Goal: Transaction & Acquisition: Purchase product/service

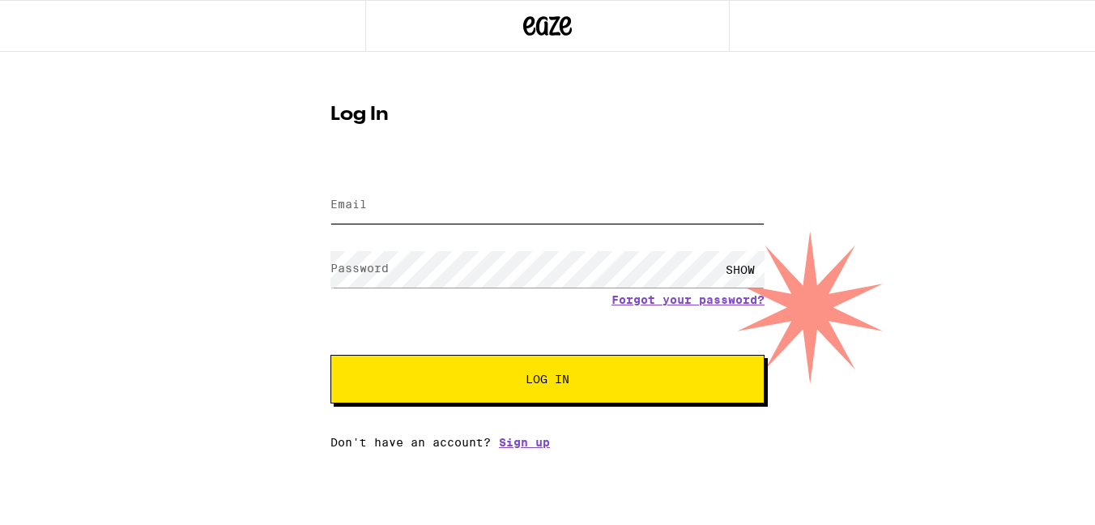
click at [427, 213] on input "Email" at bounding box center [547, 205] width 434 height 36
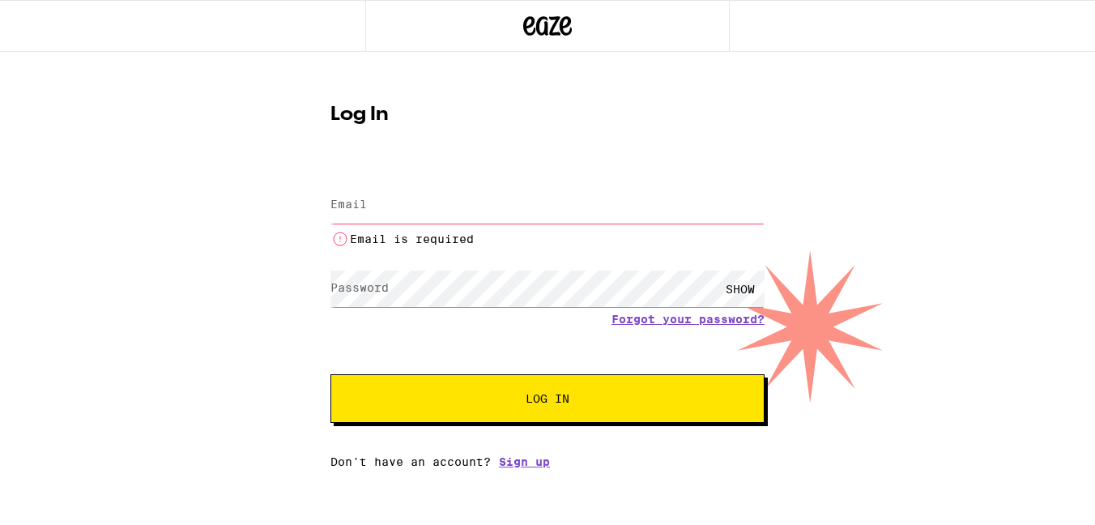
type input "[PERSON_NAME][EMAIL_ADDRESS][DOMAIN_NAME]"
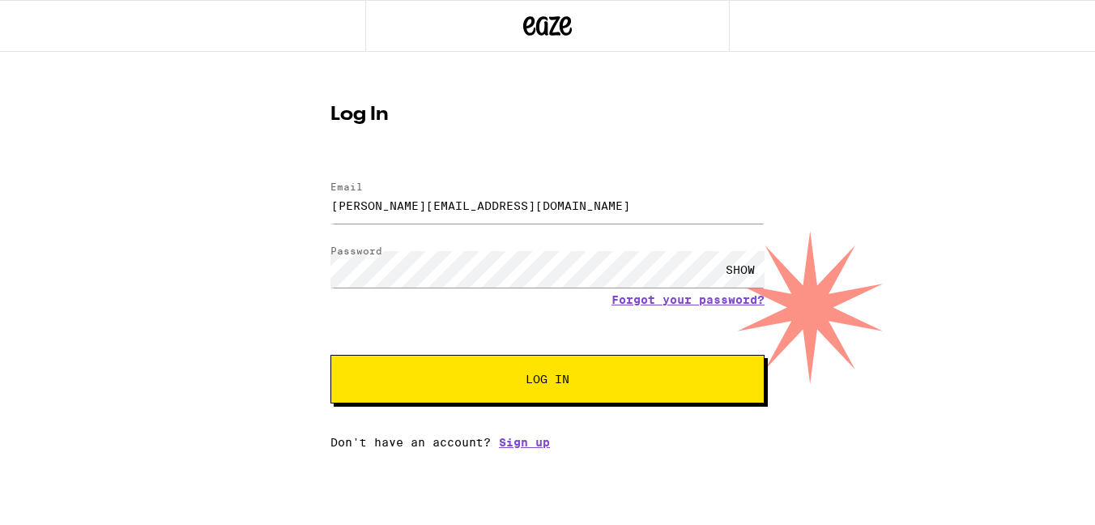
click at [572, 379] on span "Log In" at bounding box center [547, 378] width 303 height 11
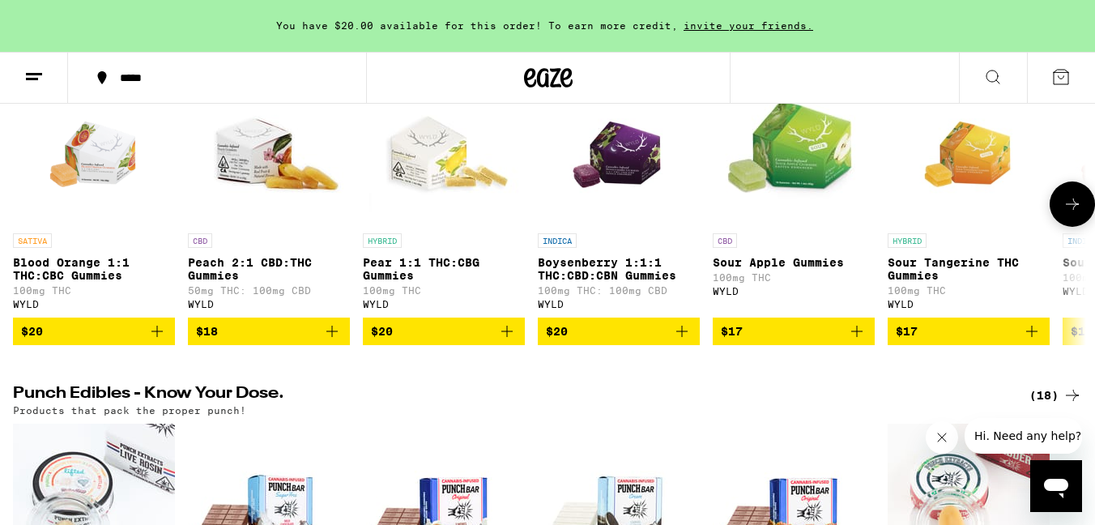
scroll to position [606, 0]
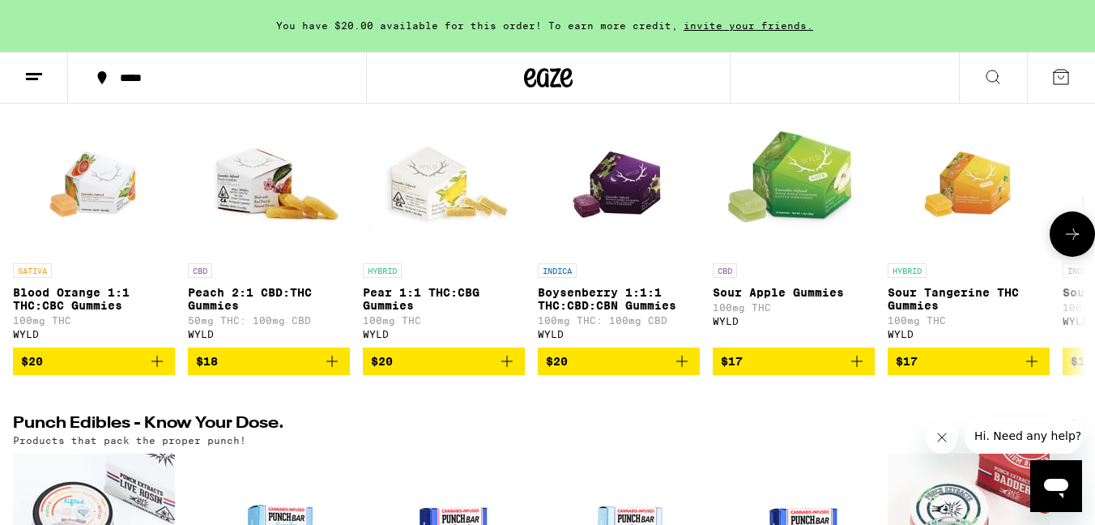
click at [153, 371] on icon "Add to bag" at bounding box center [156, 360] width 19 height 19
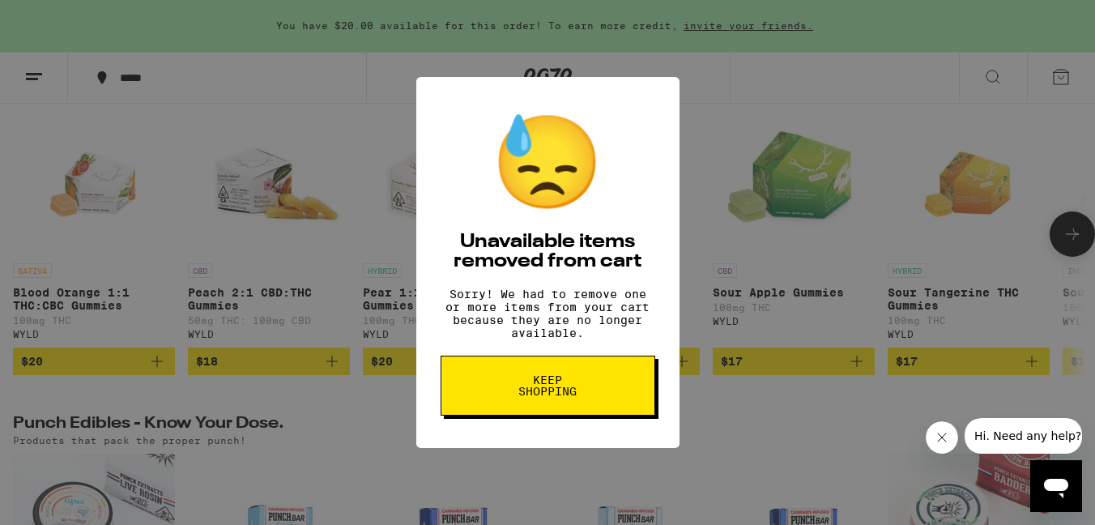
click at [594, 408] on button "Keep Shopping" at bounding box center [547, 385] width 215 height 60
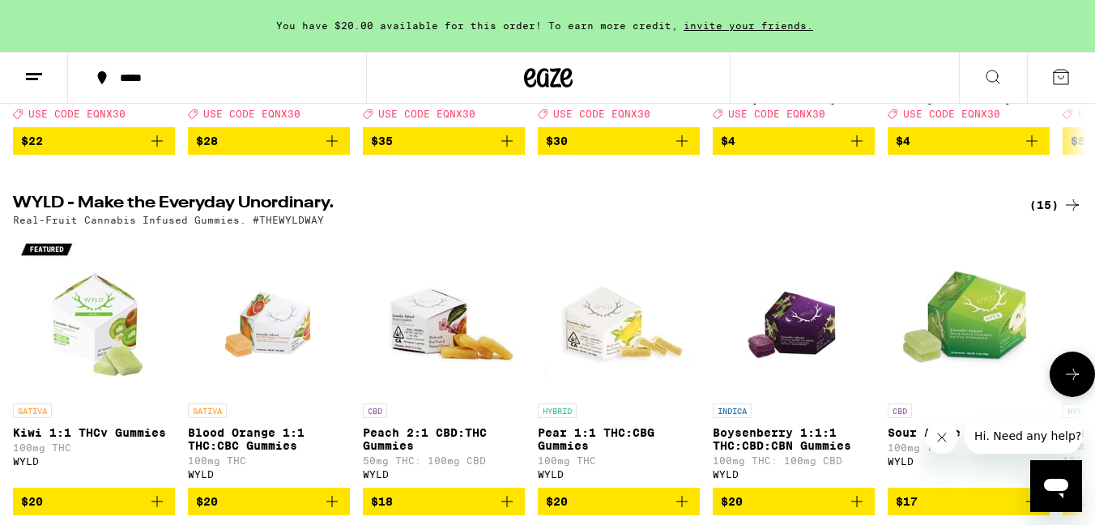
scroll to position [598, 0]
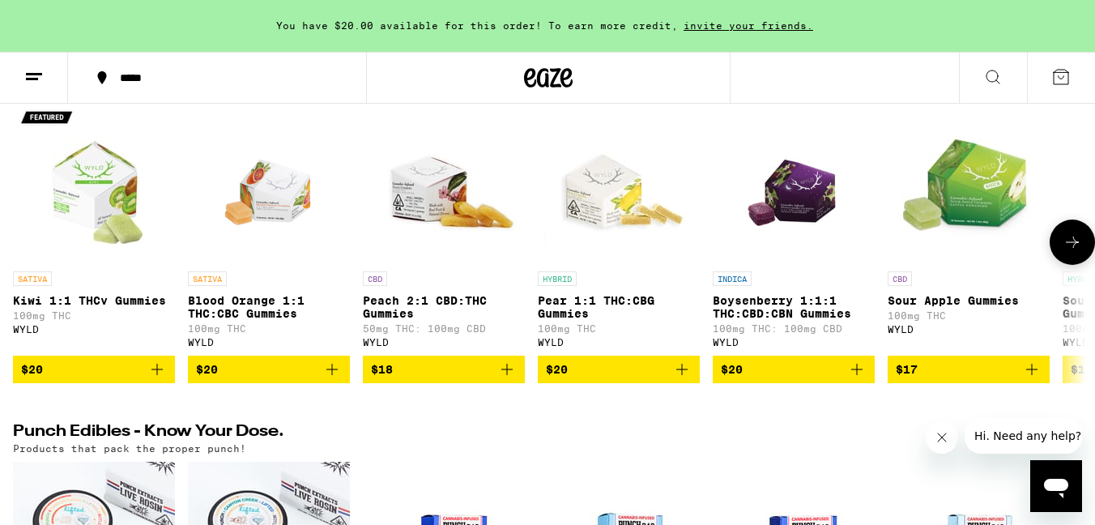
click at [336, 379] on icon "Add to bag" at bounding box center [331, 369] width 19 height 19
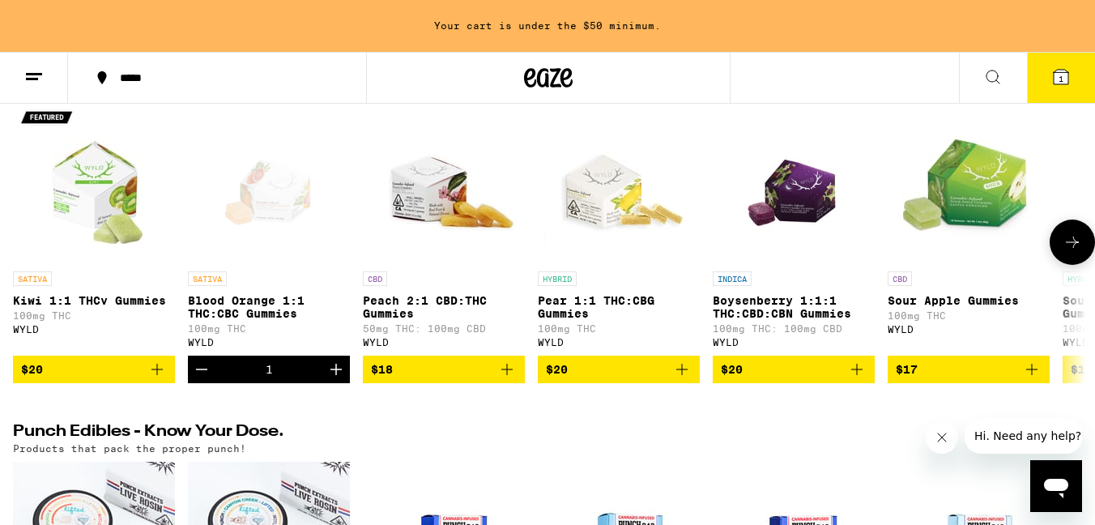
scroll to position [0, 0]
click at [862, 379] on icon "Add to bag" at bounding box center [856, 369] width 19 height 19
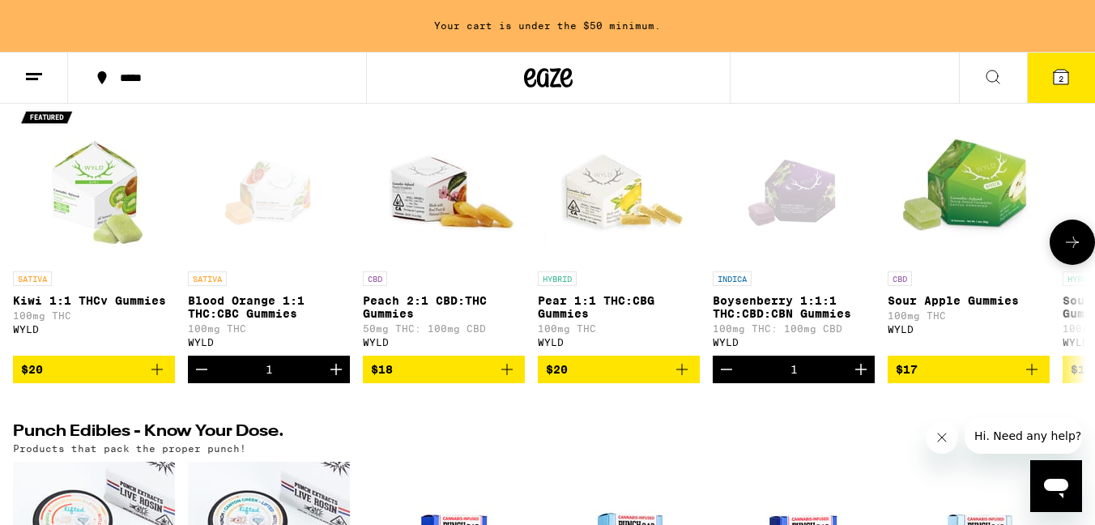
click at [862, 379] on icon "Increment" at bounding box center [860, 369] width 19 height 19
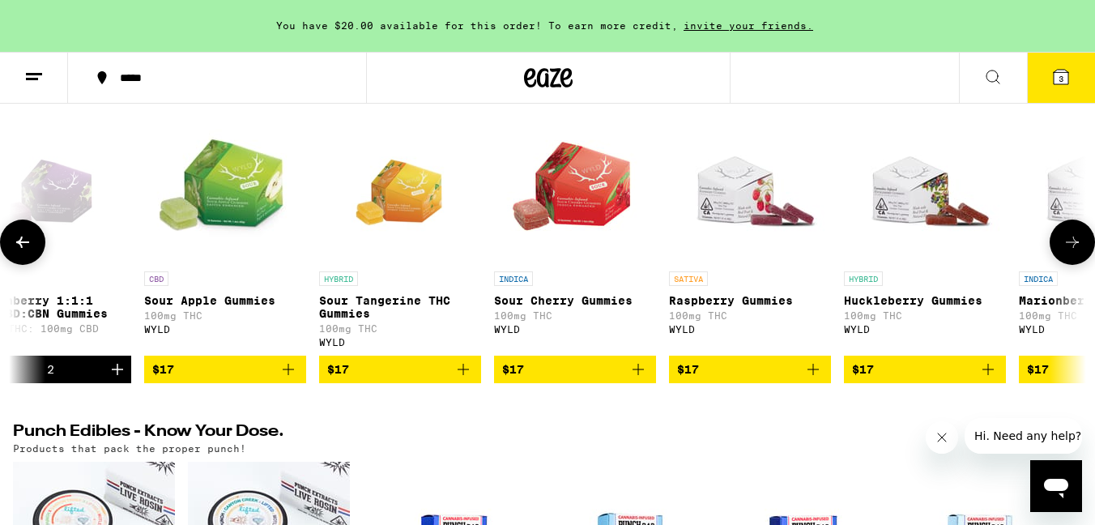
scroll to position [0, 769]
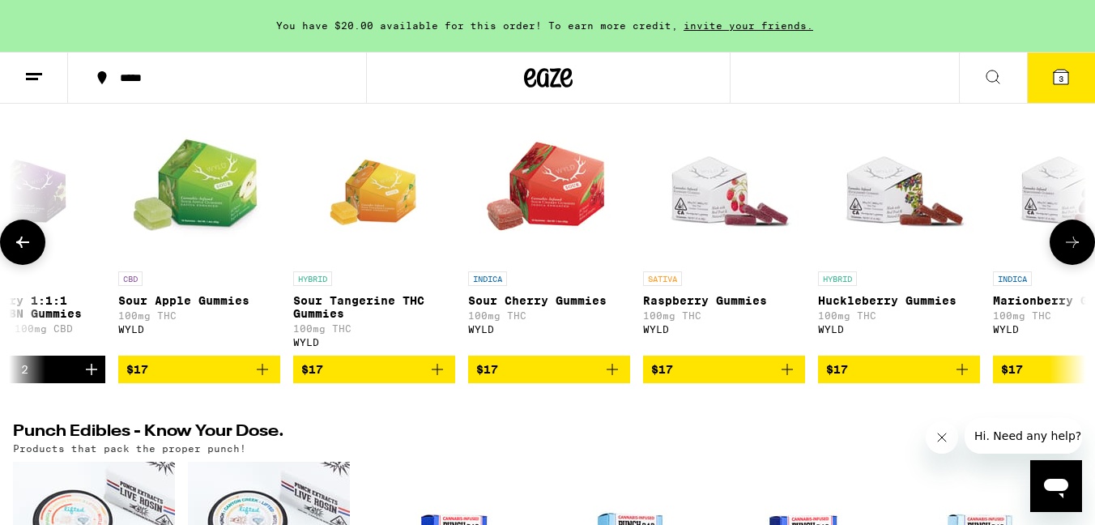
click at [790, 379] on icon "Add to bag" at bounding box center [786, 369] width 19 height 19
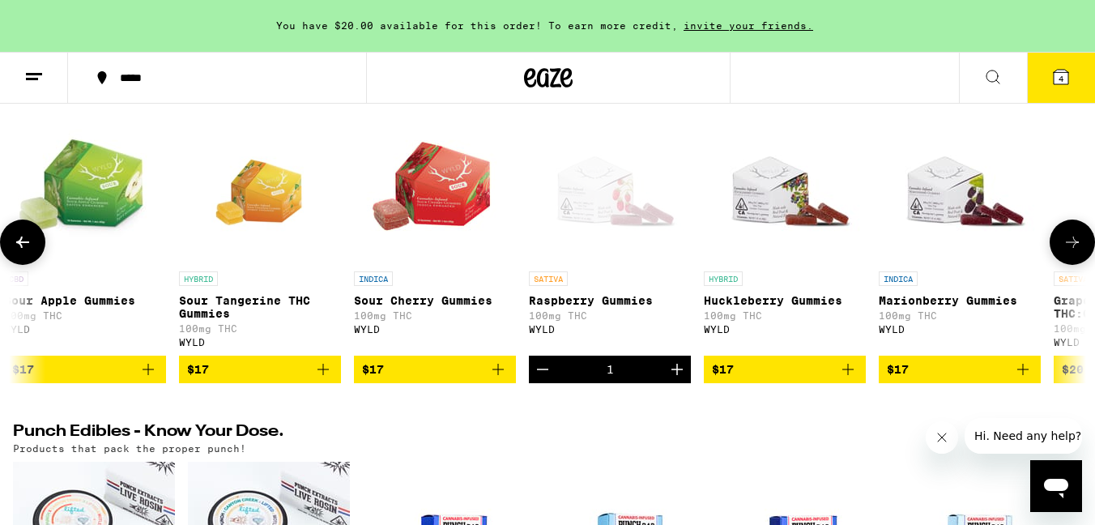
scroll to position [0, 902]
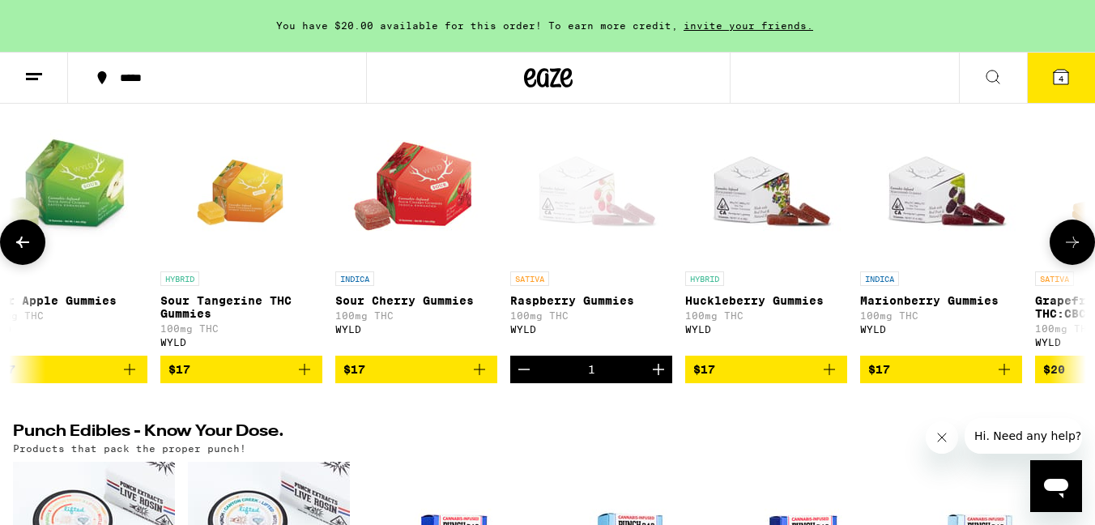
click at [836, 379] on icon "Add to bag" at bounding box center [828, 369] width 19 height 19
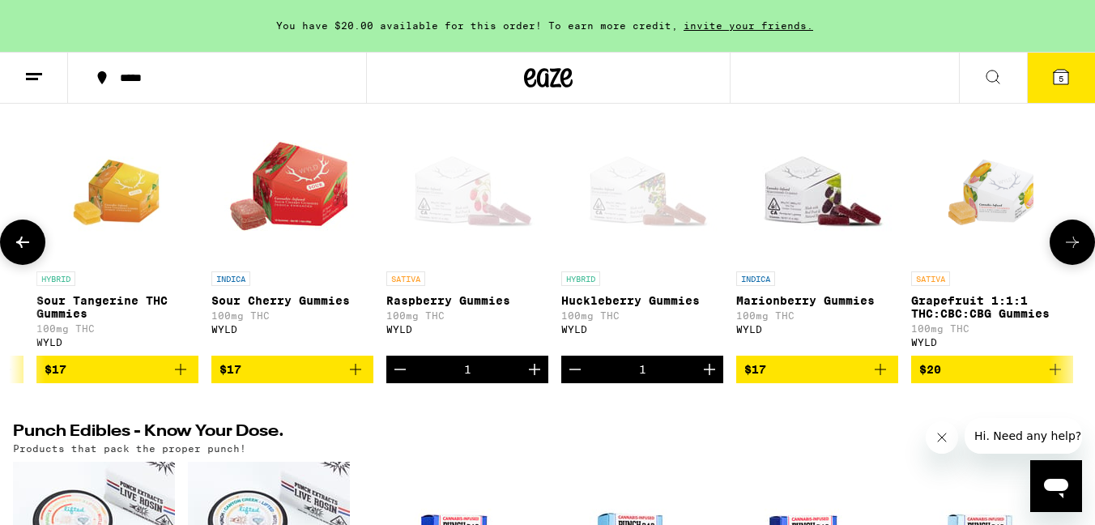
scroll to position [0, 1032]
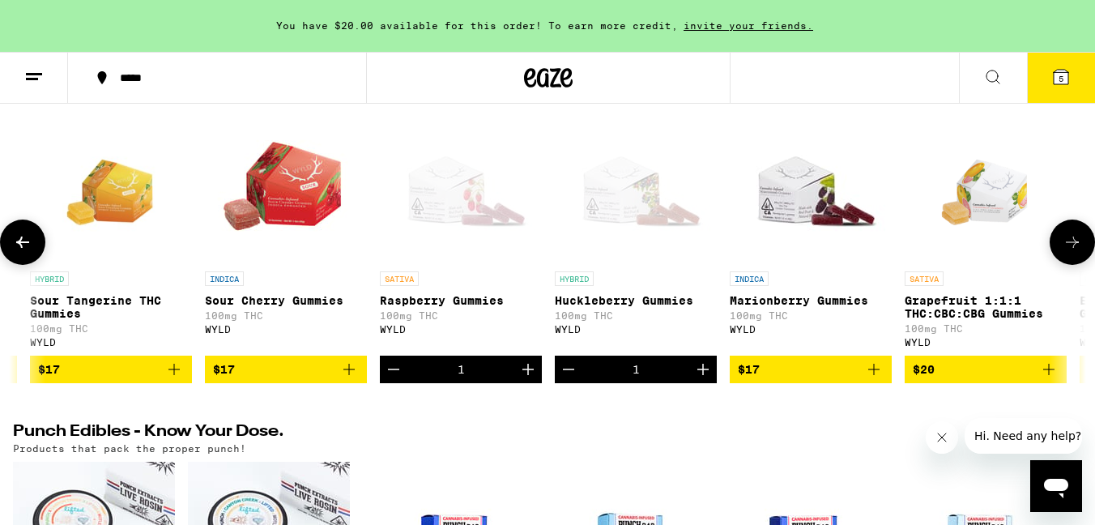
click at [878, 375] on icon "Add to bag" at bounding box center [873, 369] width 11 height 11
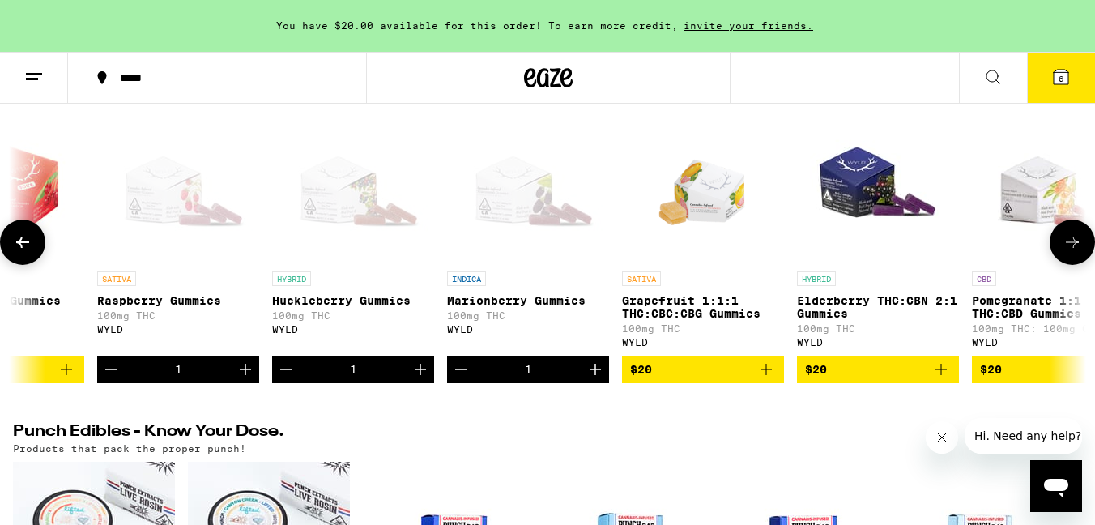
scroll to position [0, 1333]
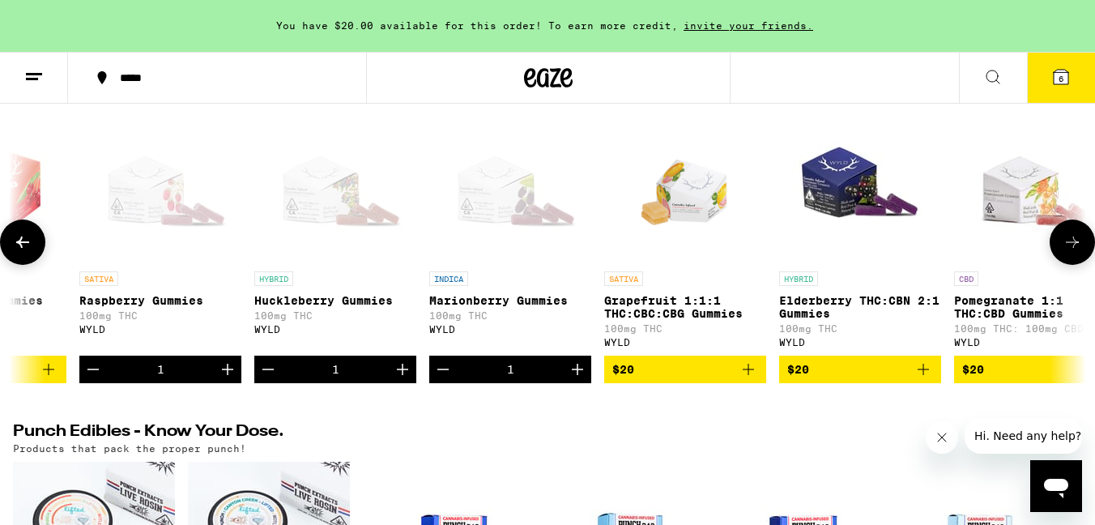
click at [921, 379] on icon "Add to bag" at bounding box center [922, 369] width 19 height 19
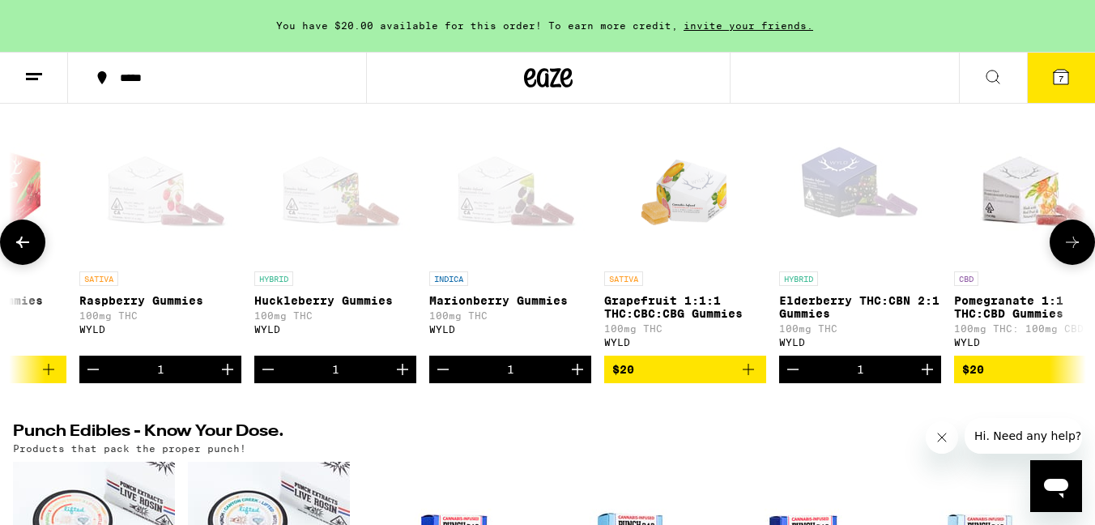
click at [921, 379] on icon "Increment" at bounding box center [926, 369] width 19 height 19
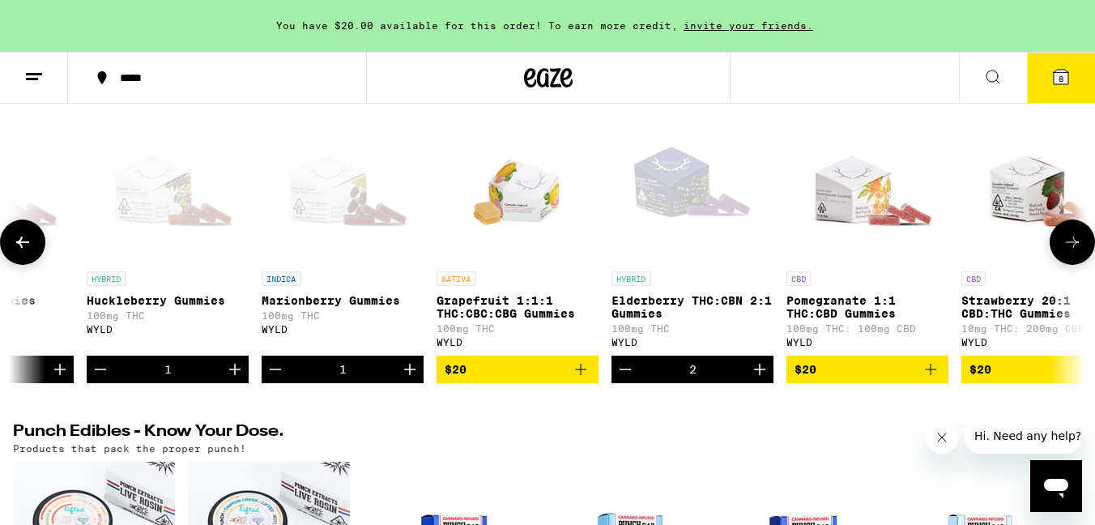
scroll to position [0, 1531]
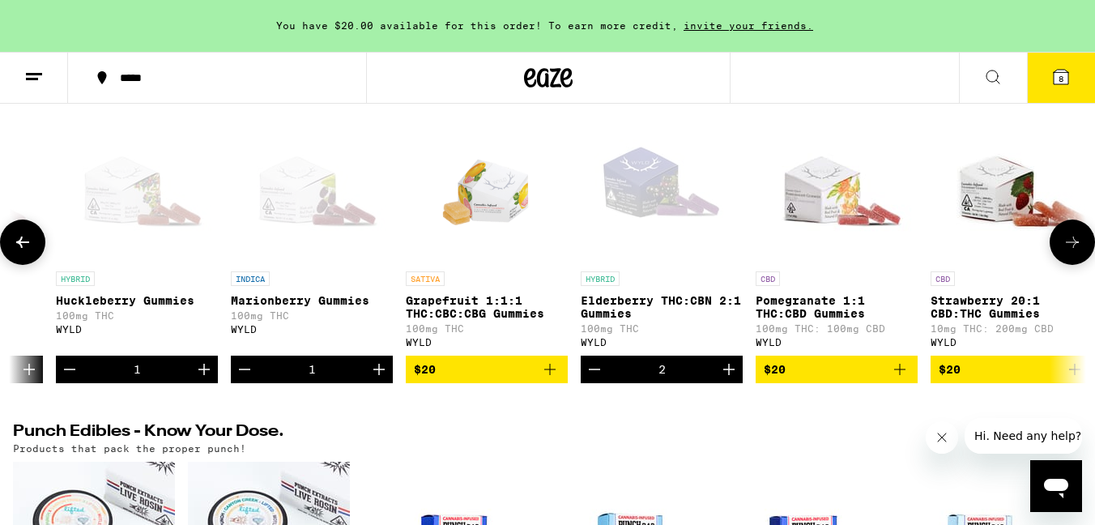
click at [899, 375] on icon "Add to bag" at bounding box center [899, 369] width 11 height 11
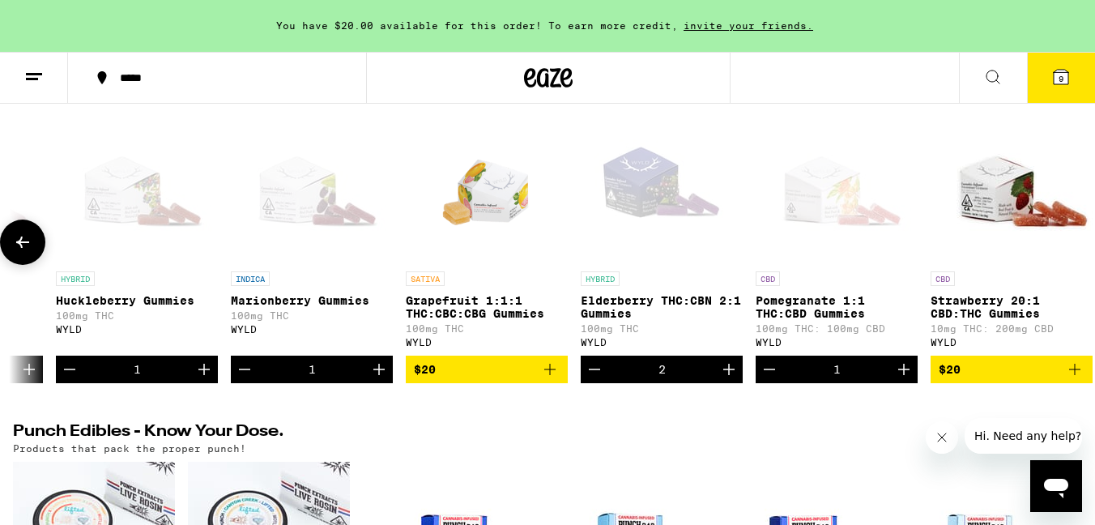
scroll to position [0, 1555]
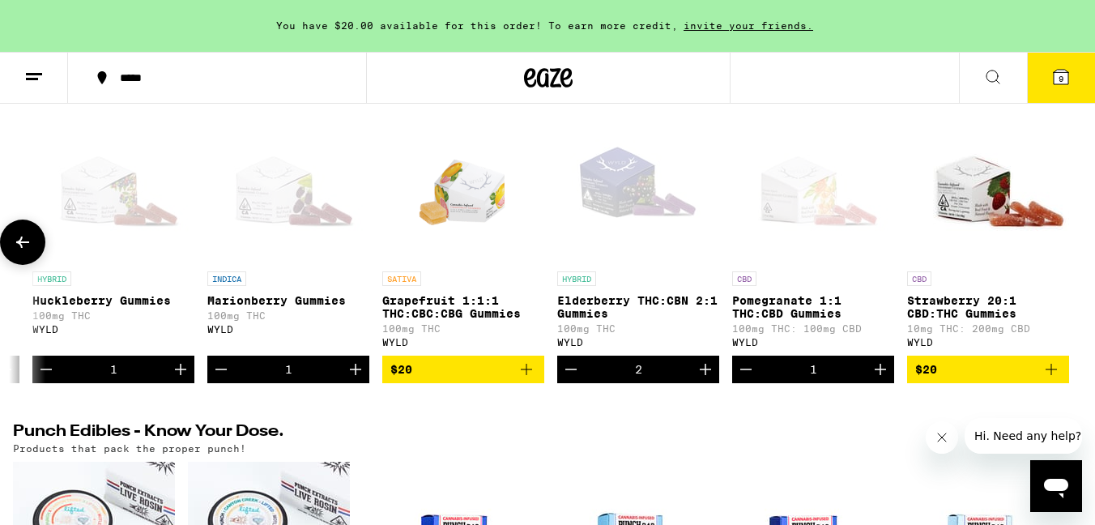
click at [1049, 379] on icon "Add to bag" at bounding box center [1050, 369] width 19 height 19
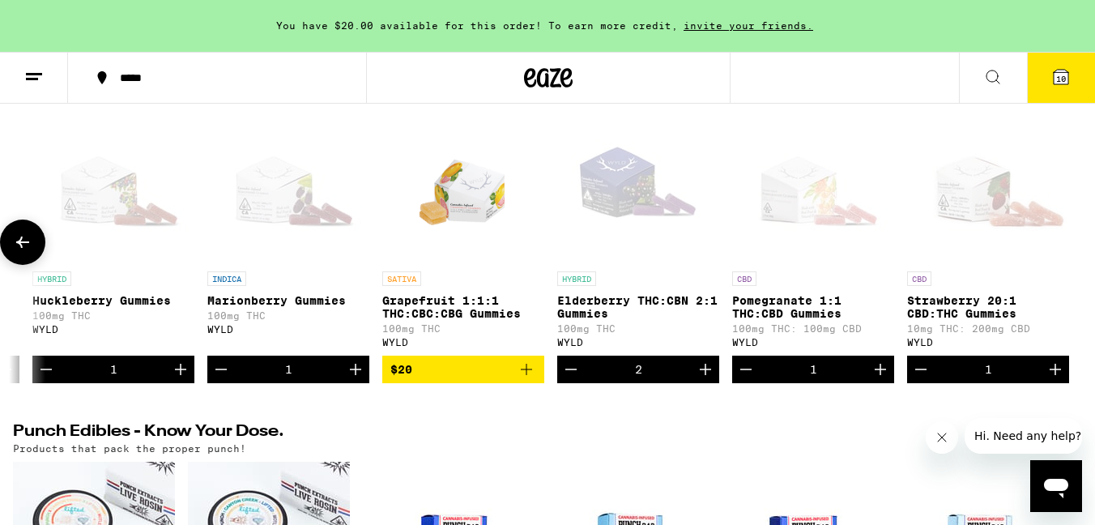
click at [1049, 379] on icon "Increment" at bounding box center [1054, 369] width 19 height 19
click at [1055, 375] on icon "Increment" at bounding box center [1054, 369] width 11 height 11
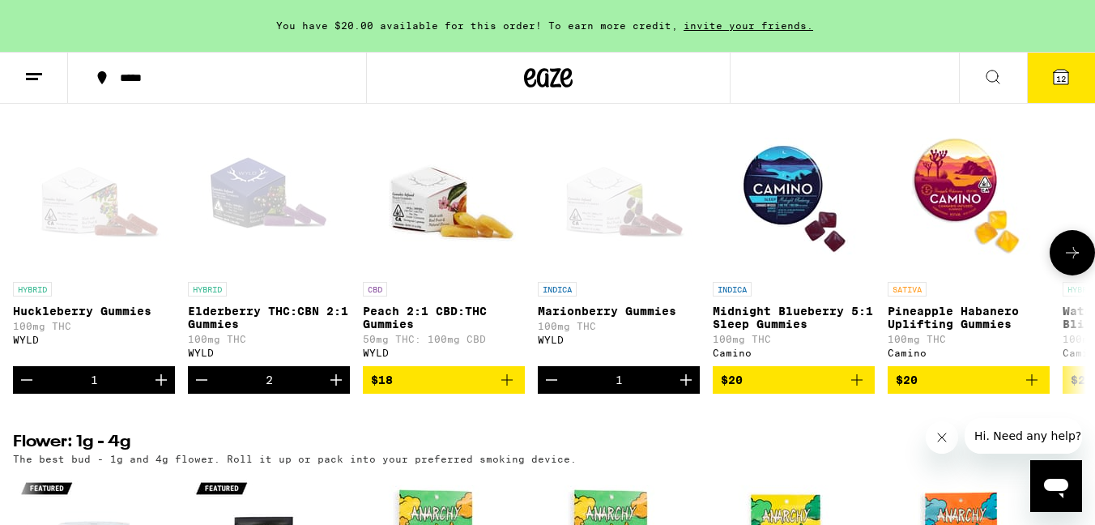
scroll to position [0, 0]
click at [1066, 77] on icon at bounding box center [1060, 77] width 15 height 15
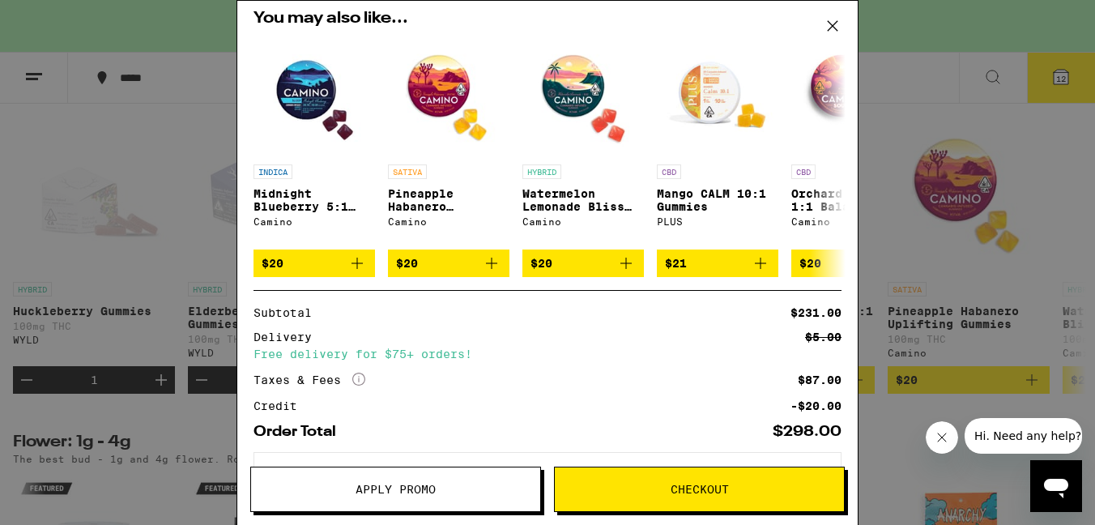
scroll to position [652, 0]
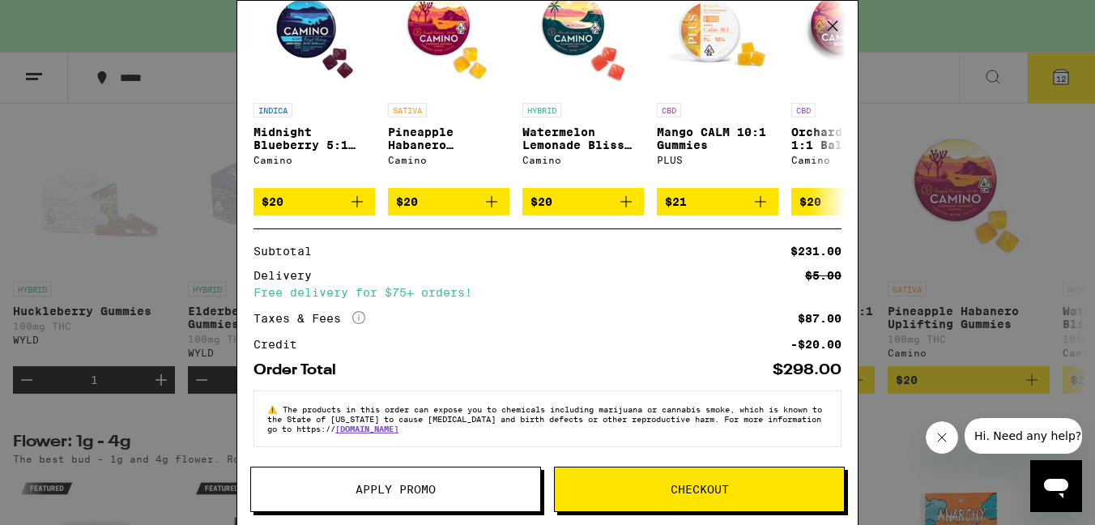
click at [696, 502] on button "Checkout" at bounding box center [699, 488] width 291 height 45
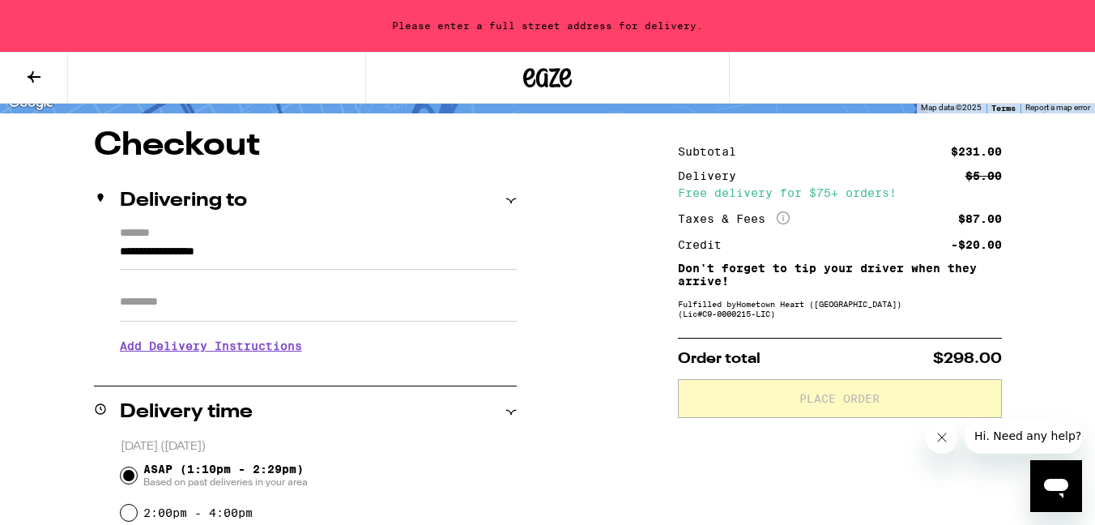
scroll to position [120, 0]
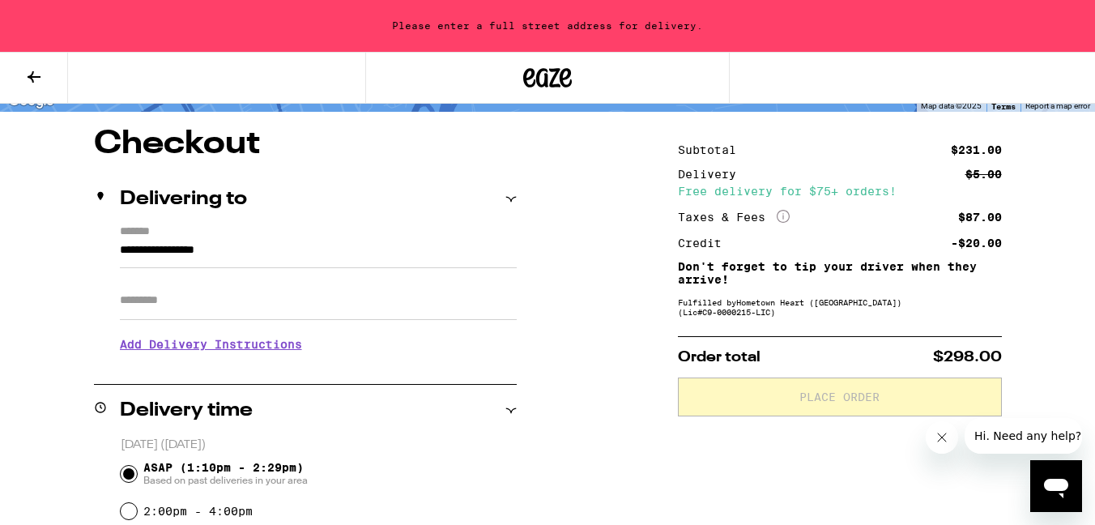
click at [259, 253] on input "**********" at bounding box center [318, 254] width 397 height 28
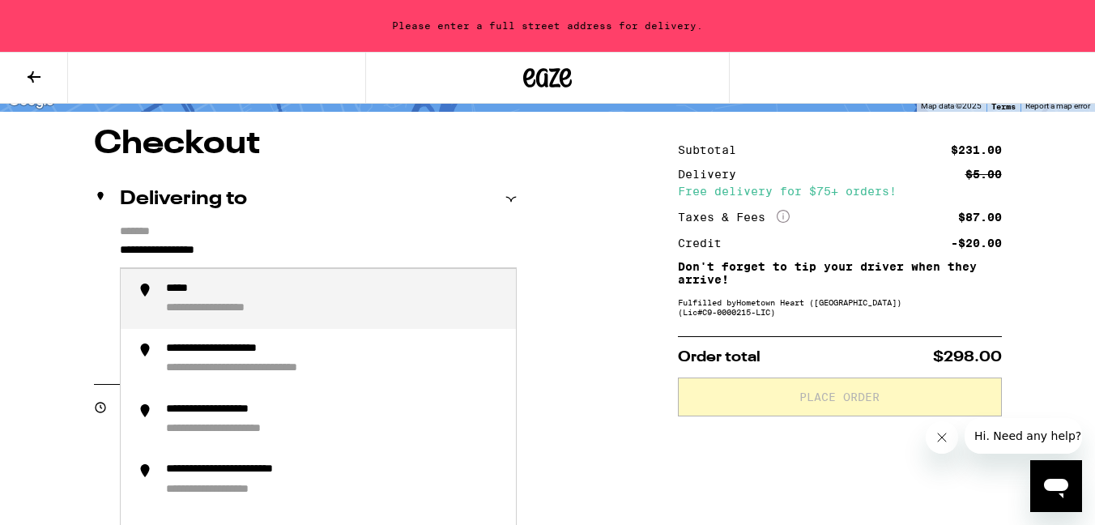
click at [259, 253] on input "**********" at bounding box center [318, 254] width 397 height 28
type input "*"
click at [254, 290] on div "**********" at bounding box center [239, 289] width 147 height 15
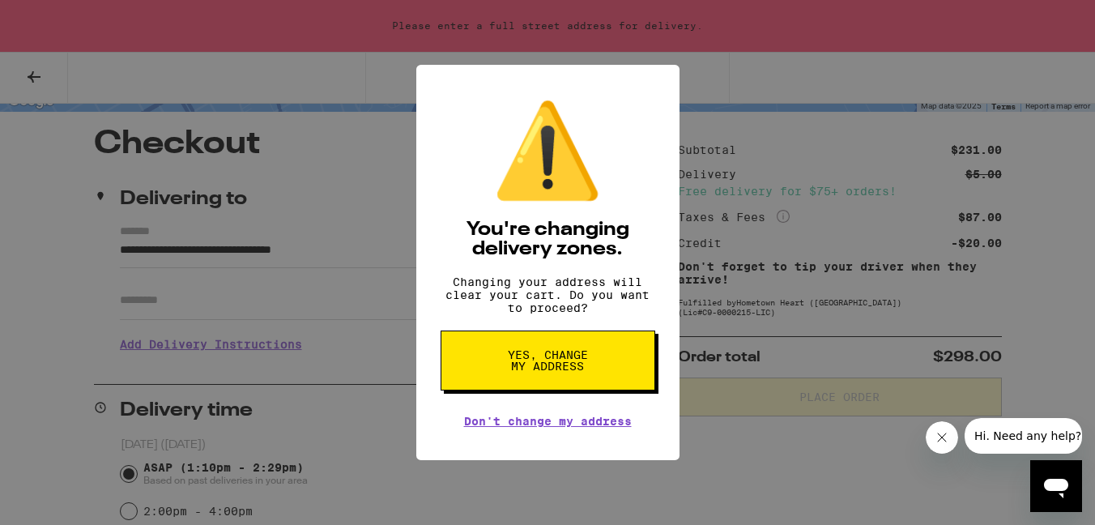
click at [501, 377] on button "Yes, change my address" at bounding box center [547, 360] width 215 height 60
type input "**********"
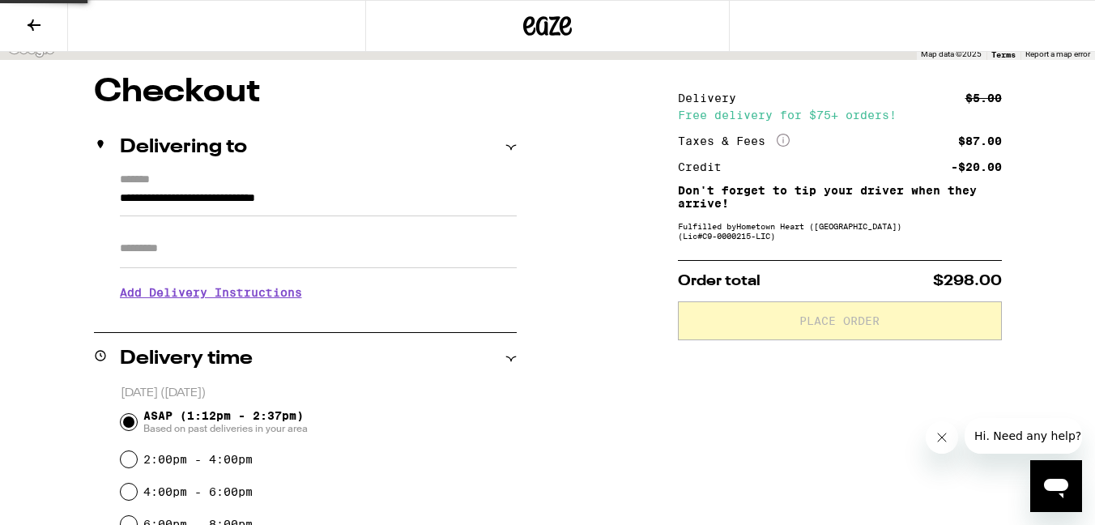
scroll to position [68, 0]
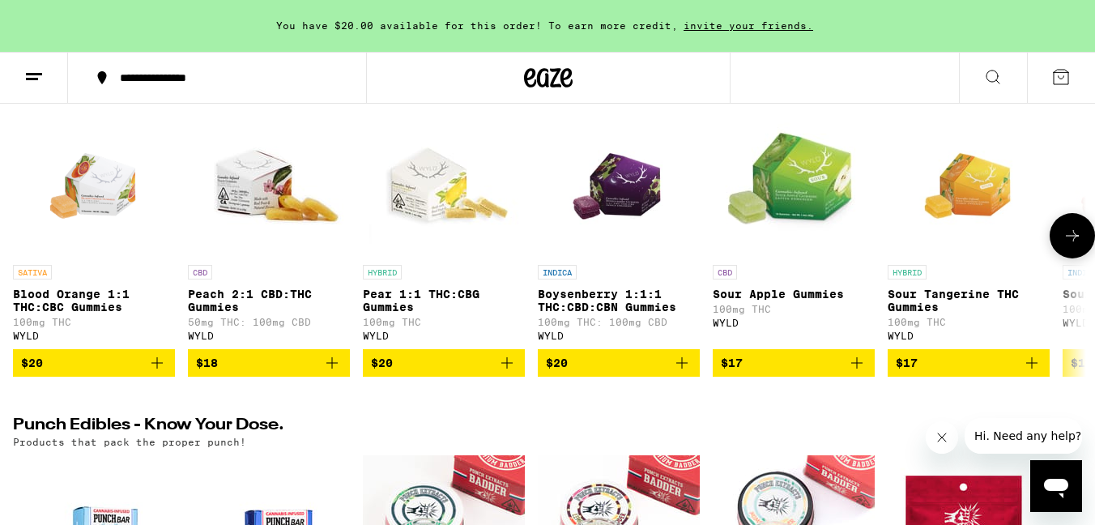
scroll to position [608, 0]
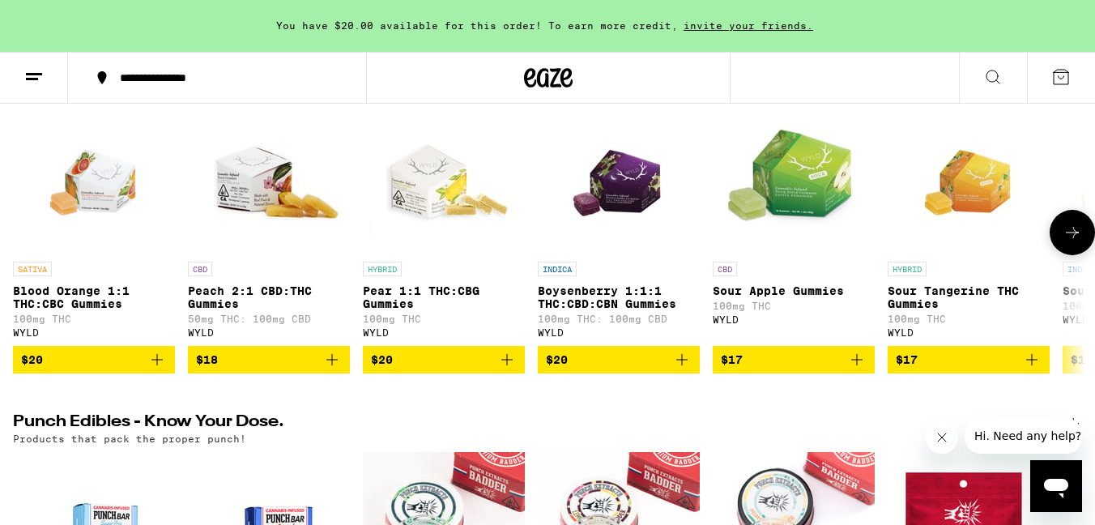
click at [158, 365] on icon "Add to bag" at bounding box center [156, 359] width 11 height 11
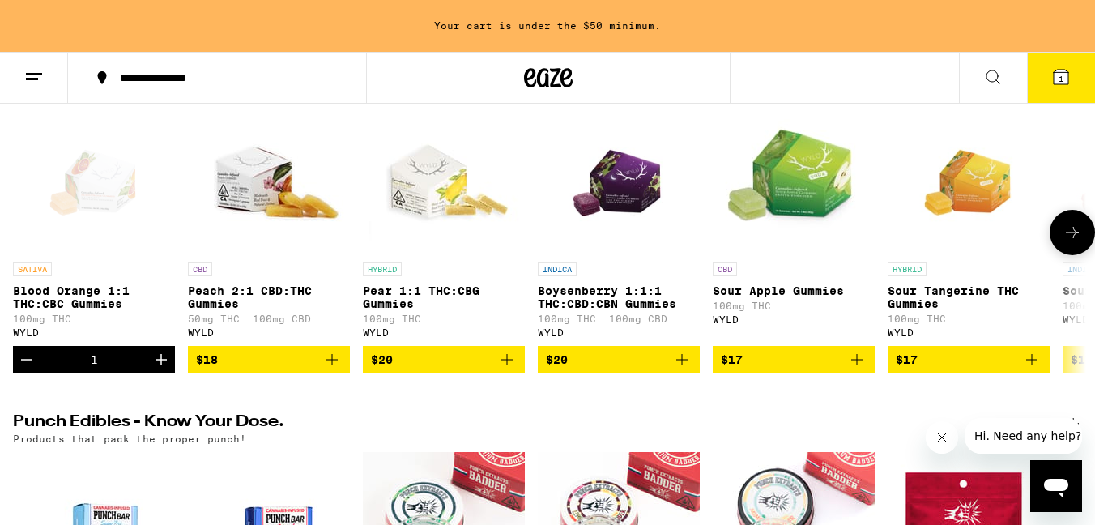
click at [163, 369] on icon "Increment" at bounding box center [160, 359] width 19 height 19
click at [685, 369] on icon "Add to bag" at bounding box center [681, 359] width 19 height 19
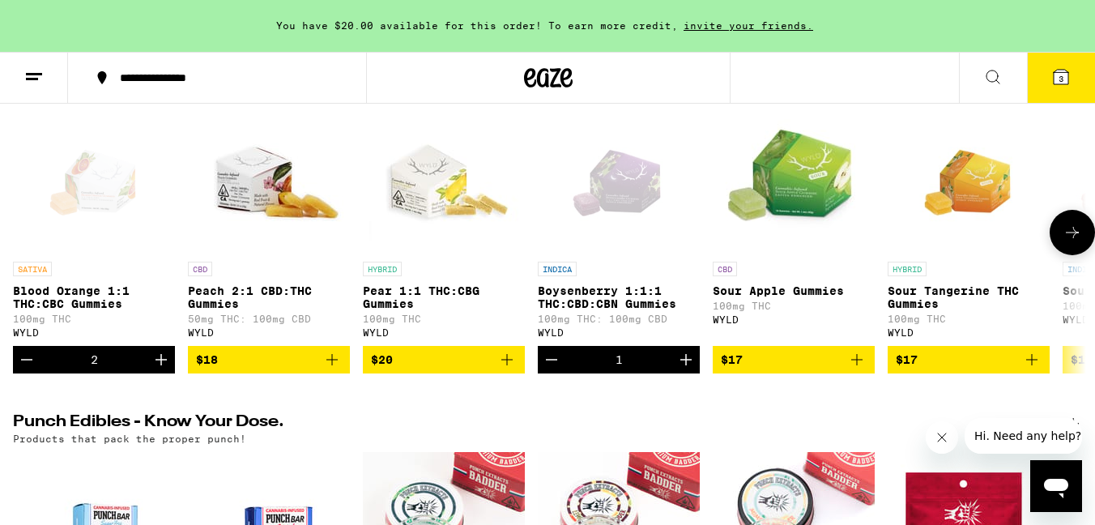
click at [685, 369] on icon "Increment" at bounding box center [685, 359] width 19 height 19
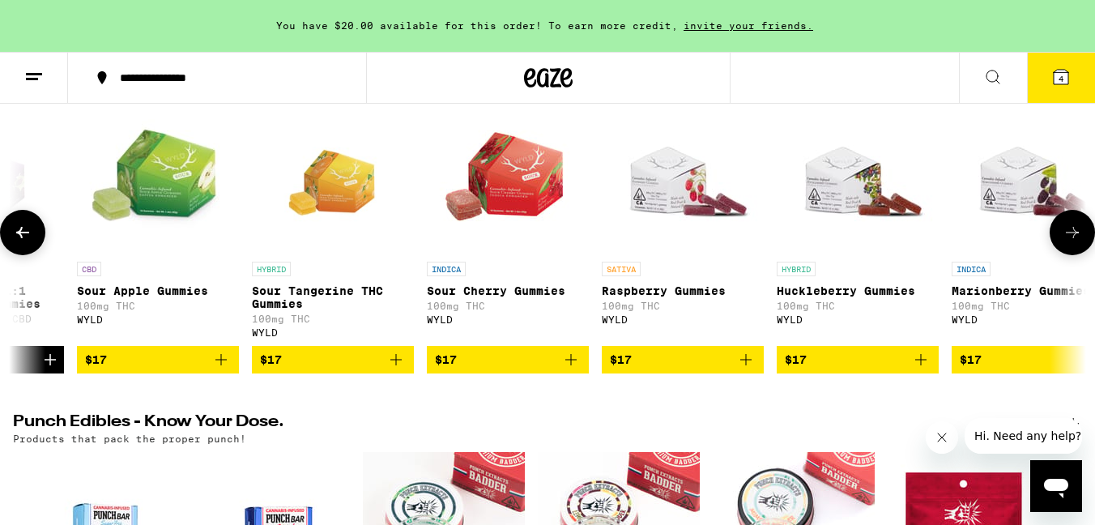
scroll to position [0, 705]
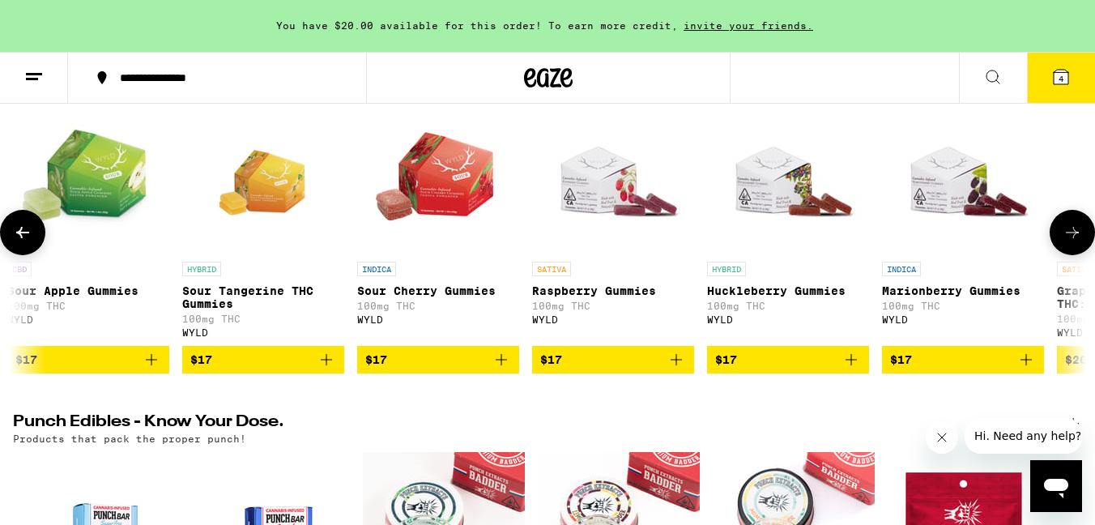
click at [675, 365] on icon "Add to bag" at bounding box center [675, 359] width 11 height 11
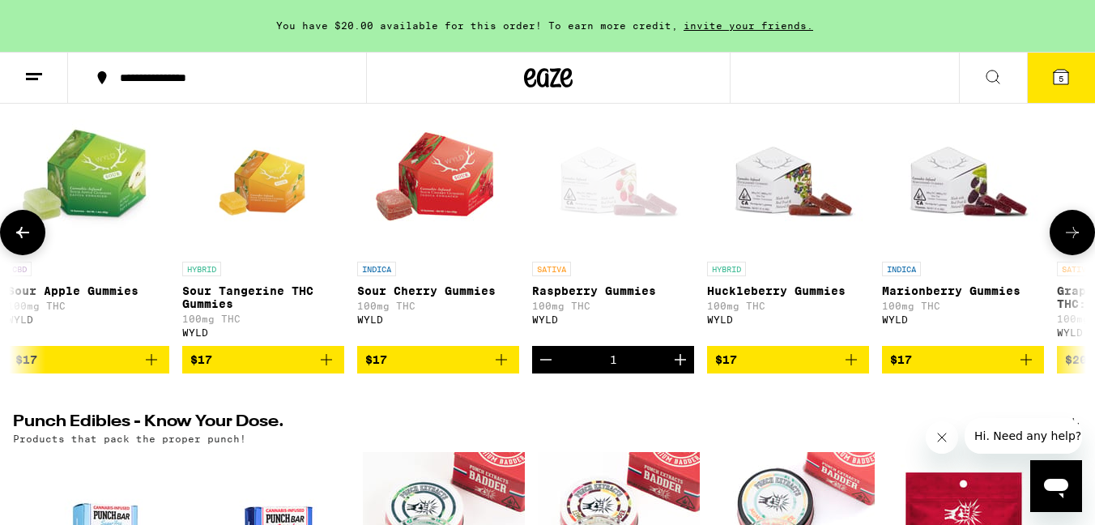
click at [675, 369] on icon "Increment" at bounding box center [679, 359] width 19 height 19
click at [546, 369] on icon "Decrement" at bounding box center [545, 359] width 19 height 19
click at [849, 369] on icon "Add to bag" at bounding box center [850, 359] width 19 height 19
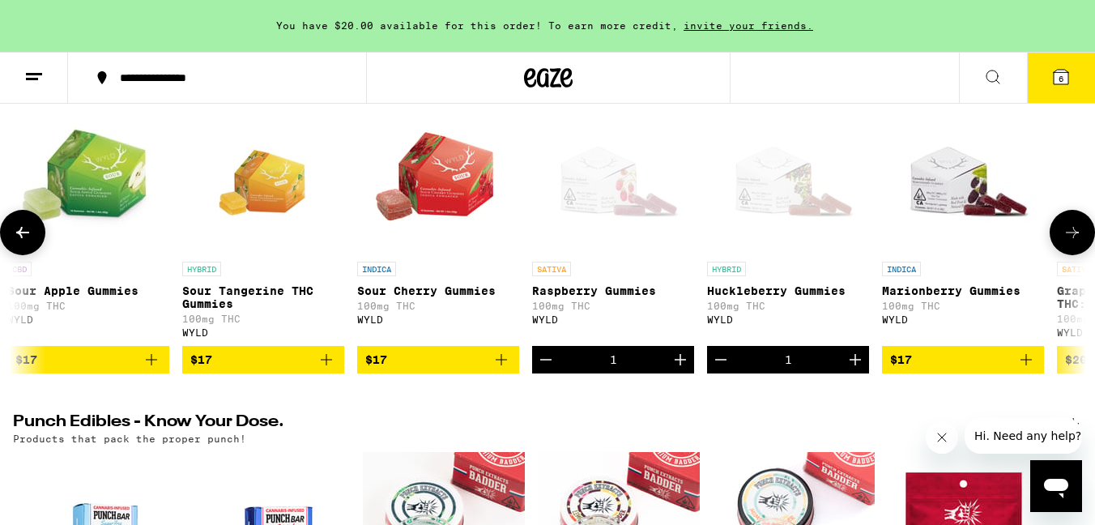
click at [1018, 369] on icon "Add to bag" at bounding box center [1025, 359] width 19 height 19
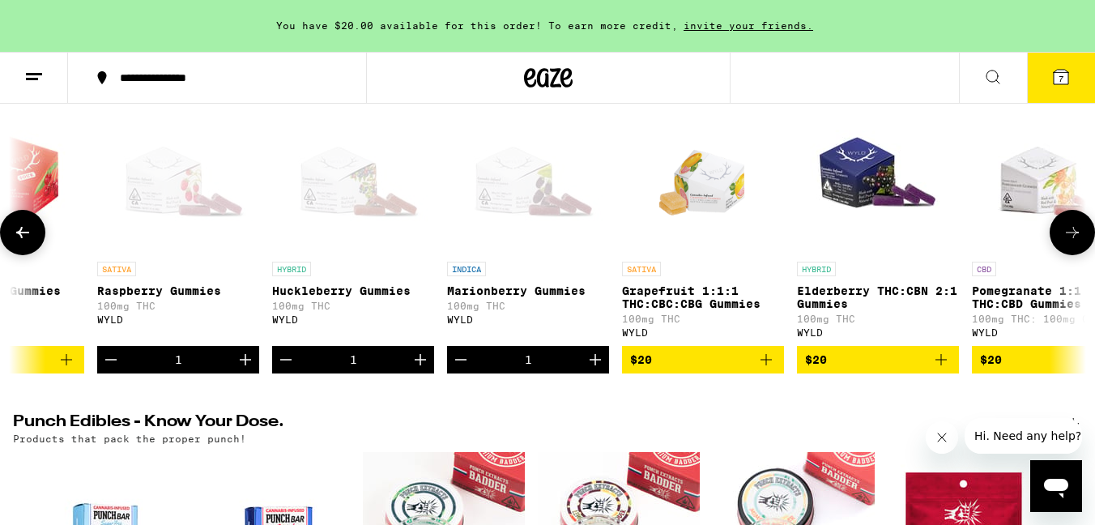
scroll to position [0, 1184]
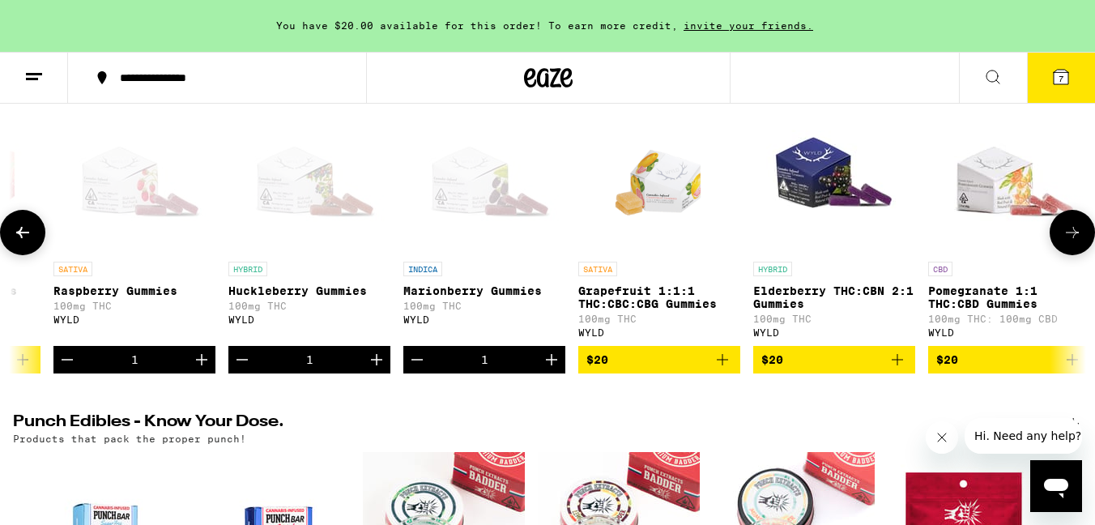
click at [898, 369] on icon "Add to bag" at bounding box center [896, 359] width 19 height 19
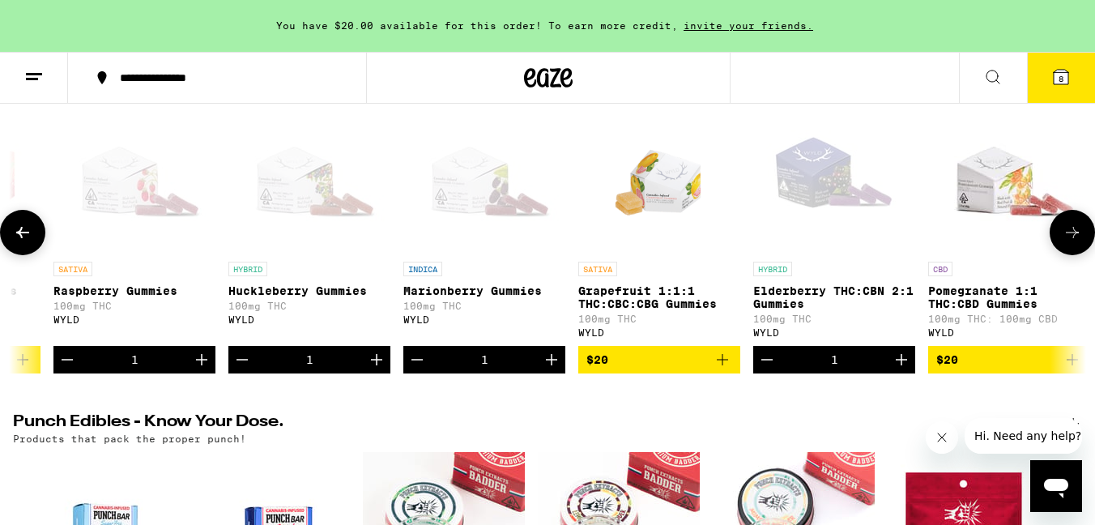
click at [898, 369] on icon "Increment" at bounding box center [901, 359] width 19 height 19
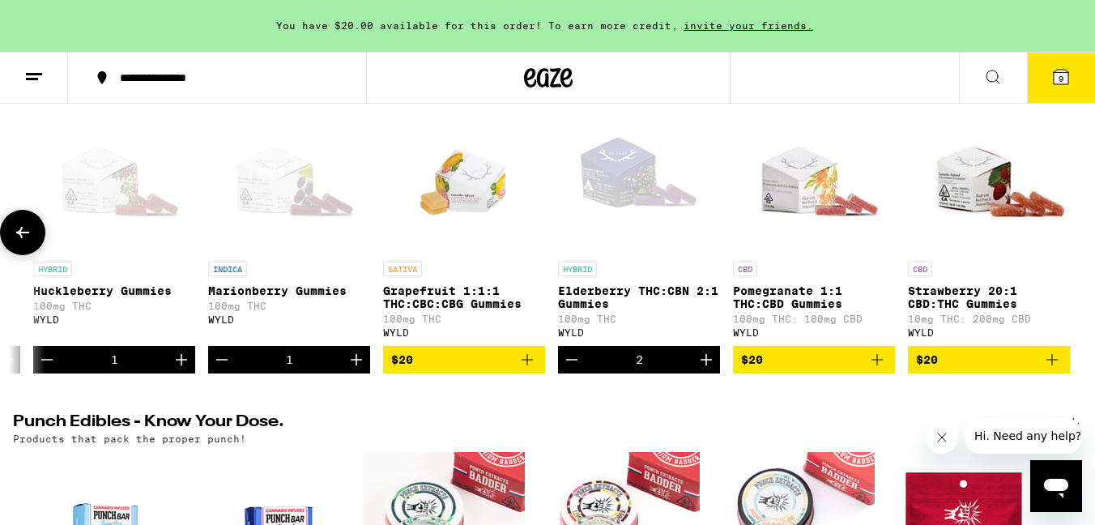
scroll to position [0, 1380]
click at [1050, 369] on icon "Add to bag" at bounding box center [1050, 359] width 19 height 19
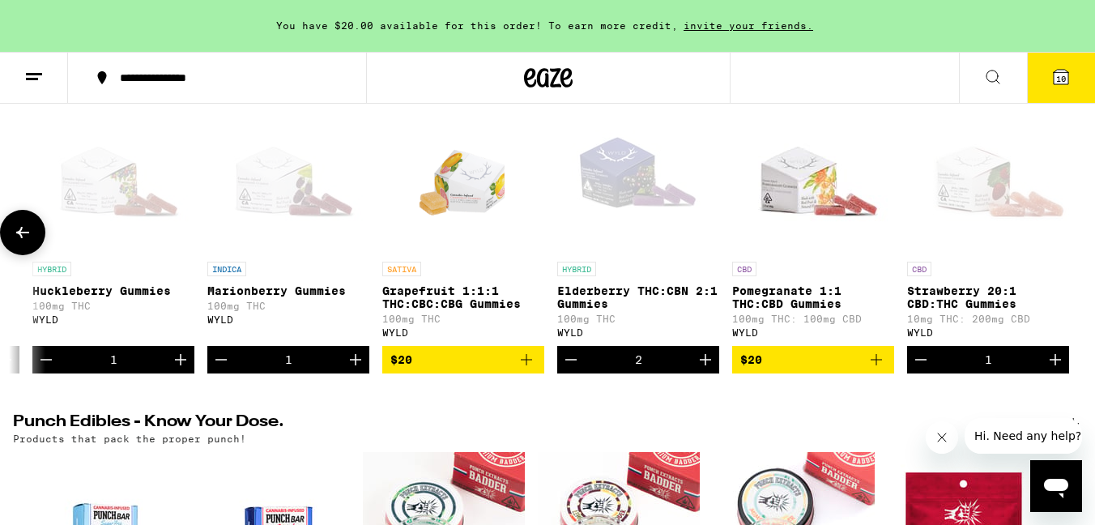
click at [1050, 369] on icon "Increment" at bounding box center [1054, 359] width 19 height 19
click at [879, 365] on icon "Add to bag" at bounding box center [875, 359] width 11 height 11
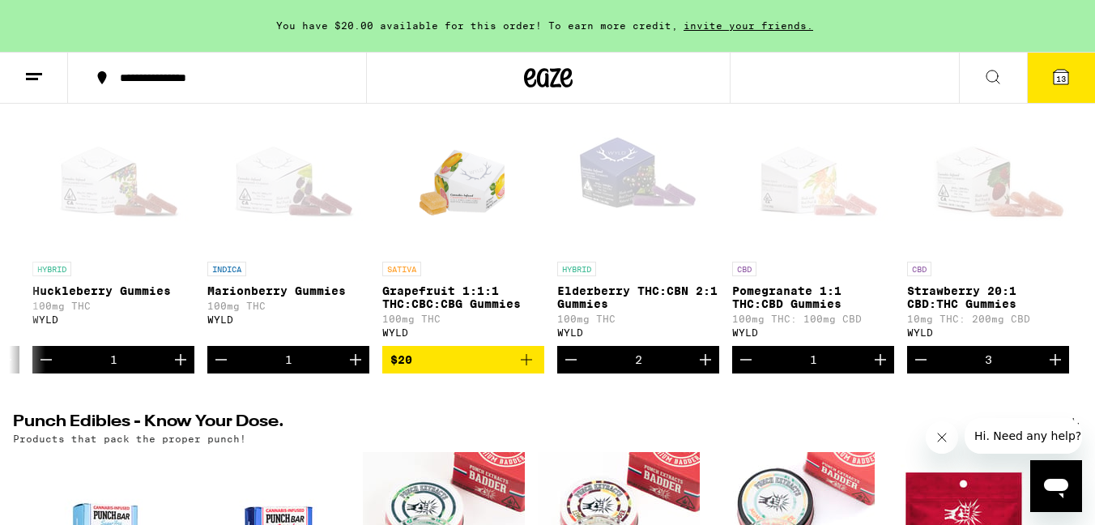
click at [1066, 70] on icon at bounding box center [1060, 76] width 19 height 19
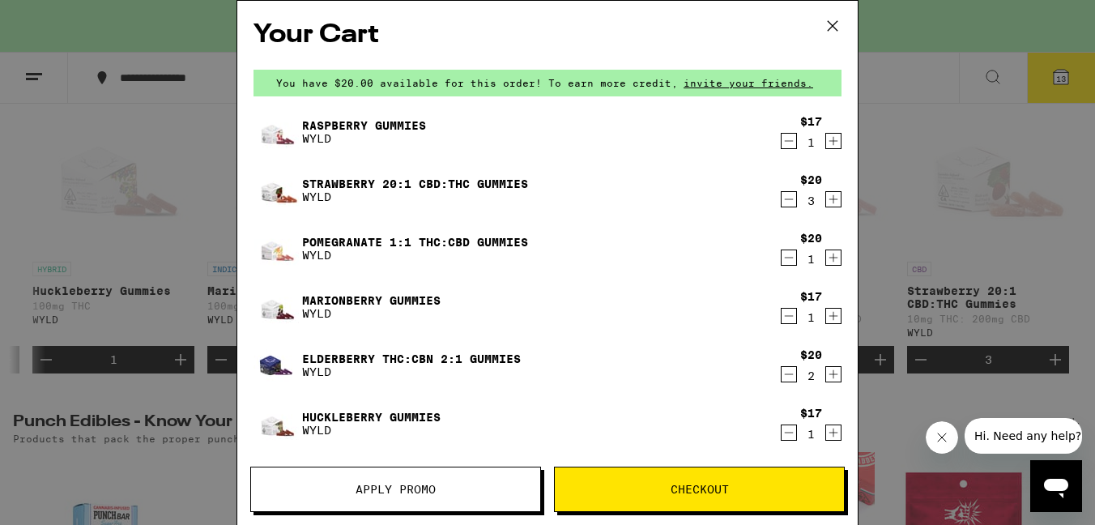
click at [694, 487] on span "Checkout" at bounding box center [699, 488] width 58 height 11
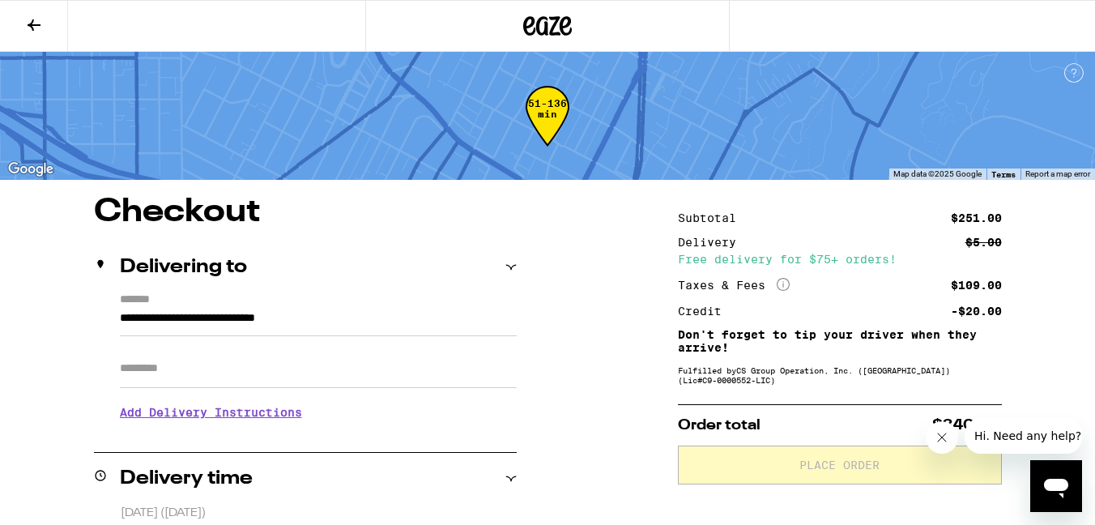
click at [40, 24] on icon at bounding box center [33, 24] width 19 height 19
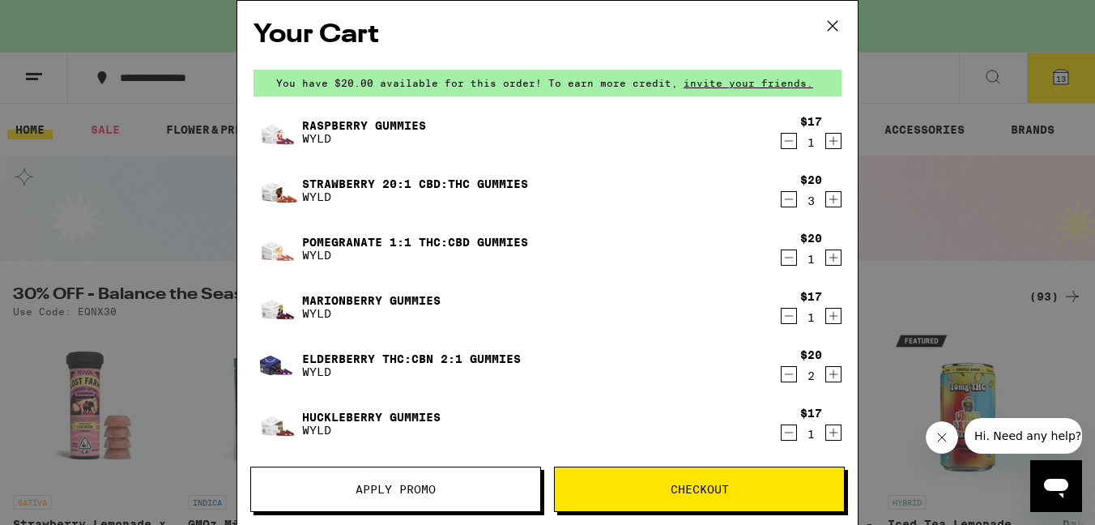
click at [833, 30] on icon at bounding box center [832, 26] width 24 height 24
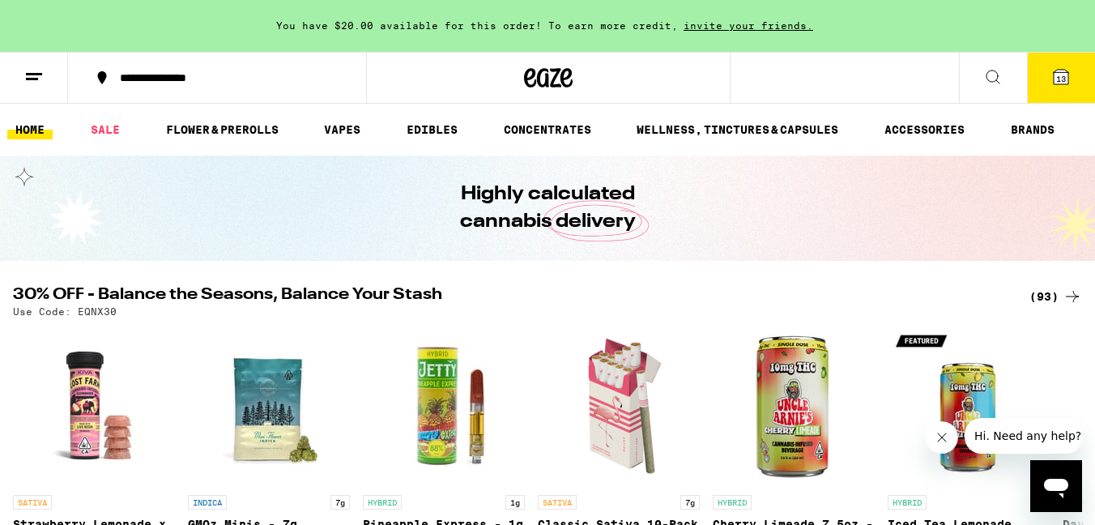
click at [40, 78] on icon at bounding box center [33, 76] width 19 height 19
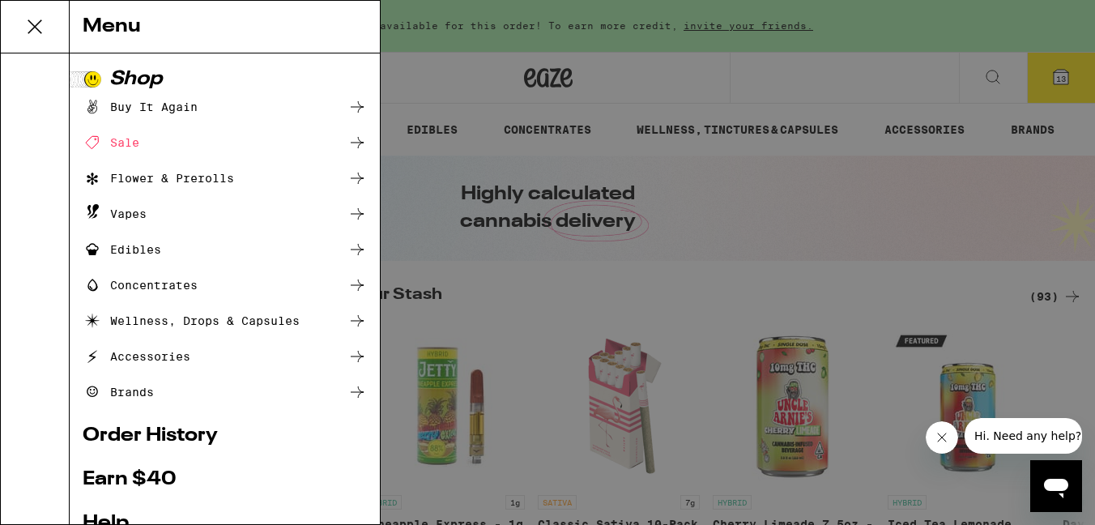
click at [40, 78] on div at bounding box center [35, 288] width 69 height 470
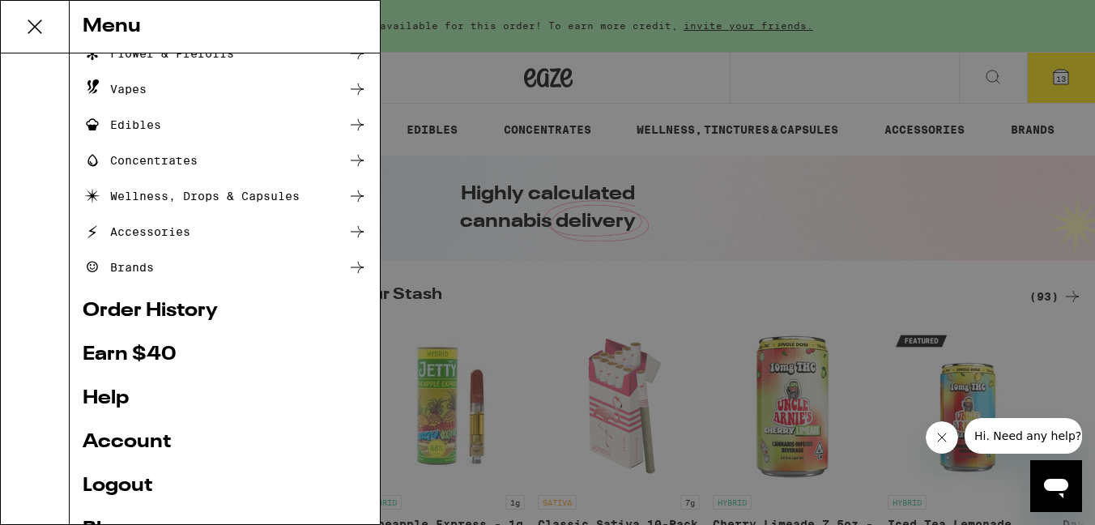
scroll to position [219, 0]
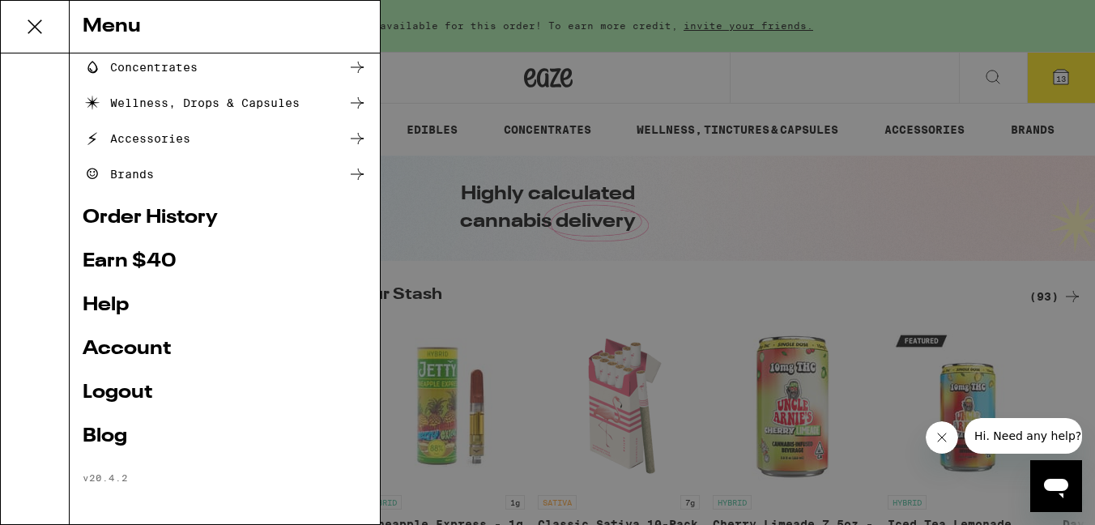
click at [753, 261] on div "Menu Shop Buy It Again Sale Flower & Prerolls Vapes Edibles Concentrates Wellne…" at bounding box center [547, 262] width 1095 height 525
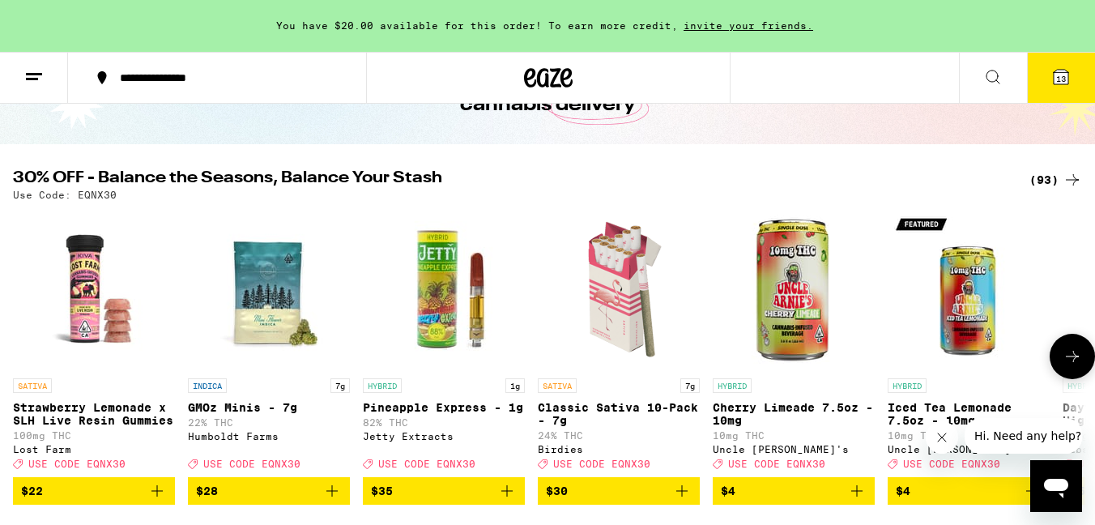
scroll to position [0, 0]
